Goal: Task Accomplishment & Management: Manage account settings

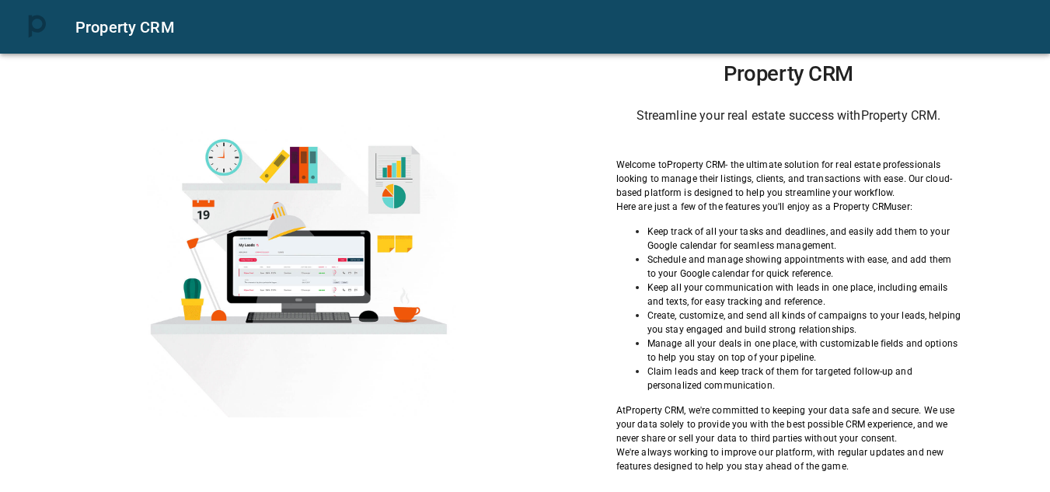
click at [637, 394] on div "Welcome to Property CRM - the ultimate solution for real estate professionals l…" at bounding box center [788, 316] width 345 height 316
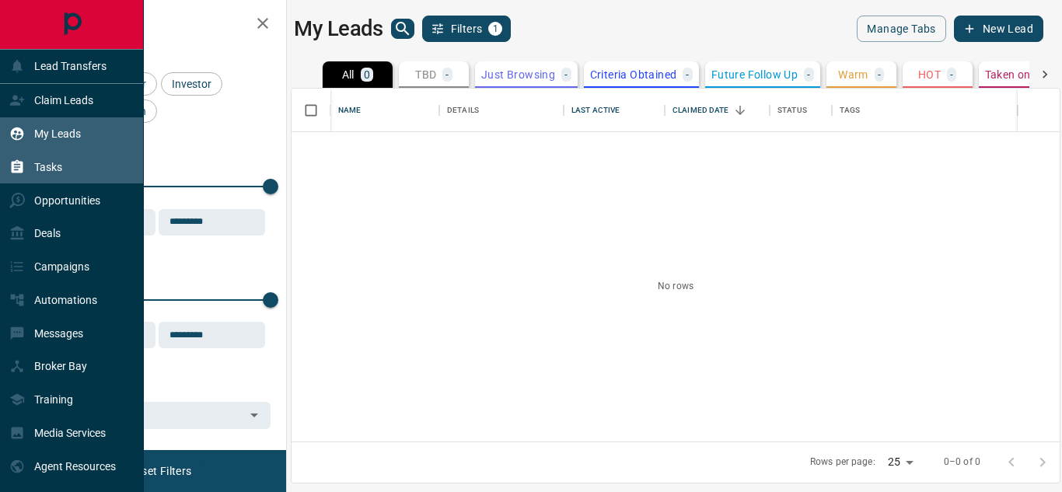
click at [99, 170] on div "Tasks" at bounding box center [72, 166] width 144 height 33
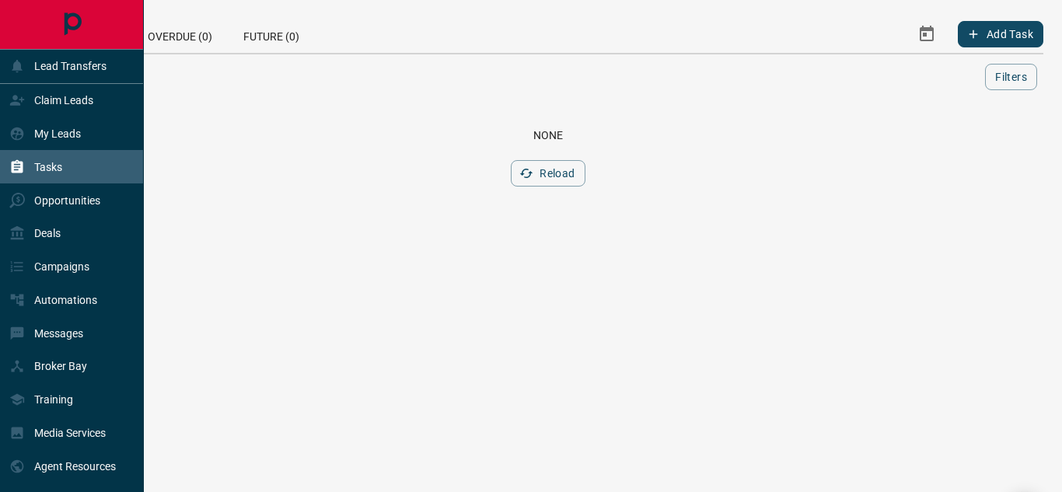
drag, startPoint x: 100, startPoint y: 134, endPoint x: 141, endPoint y: 160, distance: 48.9
click at [100, 134] on div "My Leads" at bounding box center [72, 133] width 144 height 33
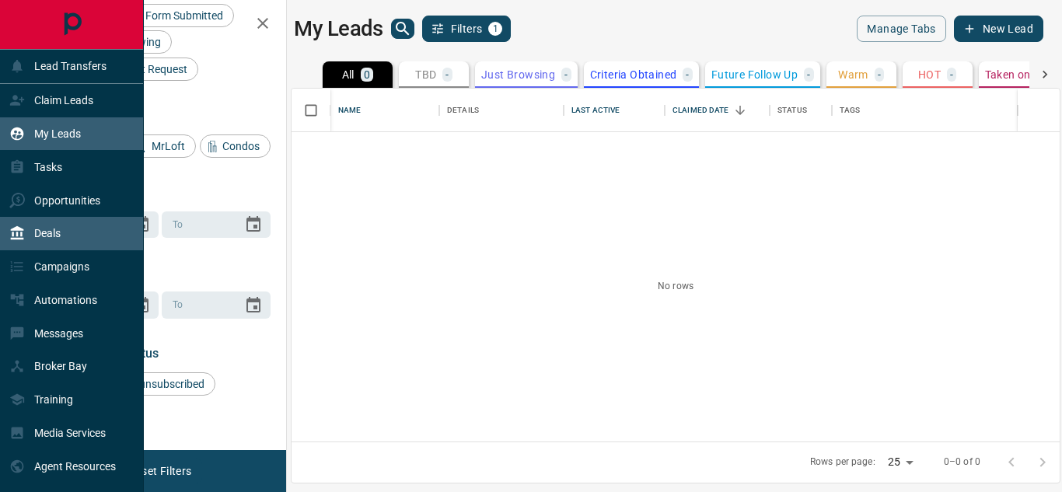
scroll to position [124, 0]
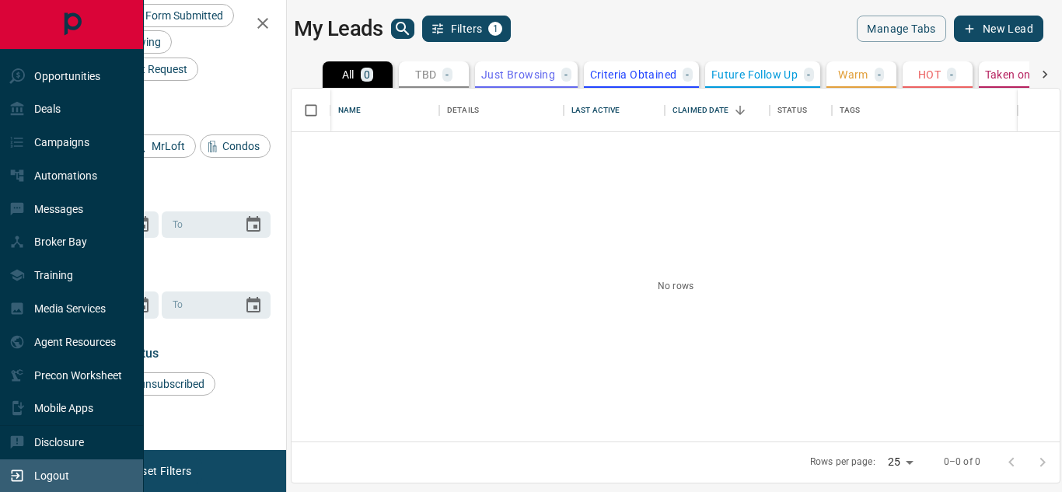
click at [77, 464] on div "Logout" at bounding box center [72, 475] width 144 height 33
